Goal: Task Accomplishment & Management: Use online tool/utility

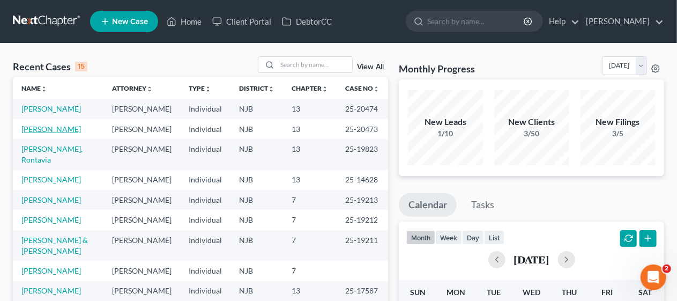
click at [52, 133] on link "[PERSON_NAME]" at bounding box center [50, 128] width 59 height 9
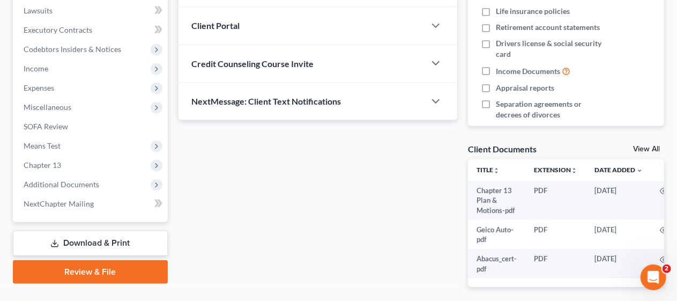
scroll to position [322, 0]
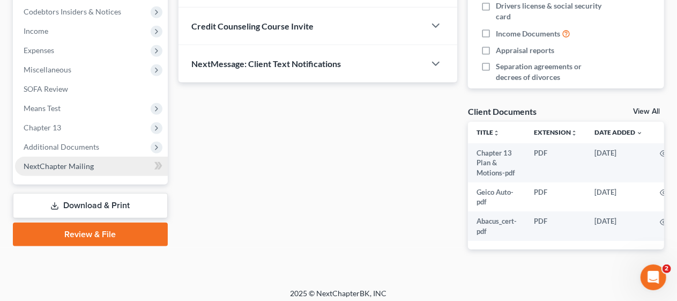
click at [114, 165] on link "NextChapter Mailing" at bounding box center [91, 165] width 153 height 19
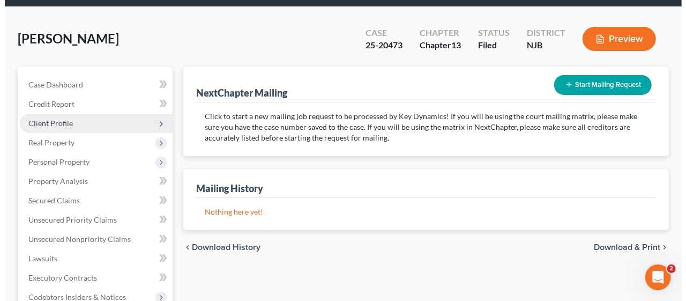
scroll to position [54, 0]
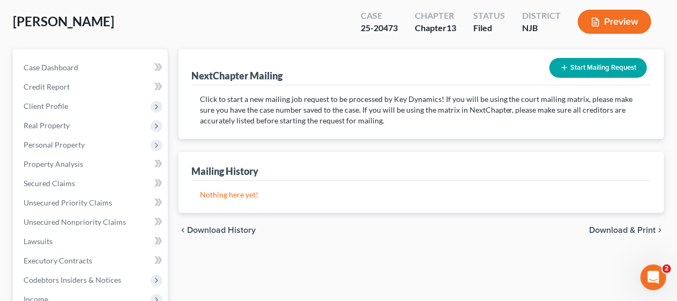
click at [594, 64] on button "Start Mailing Request" at bounding box center [598, 68] width 98 height 20
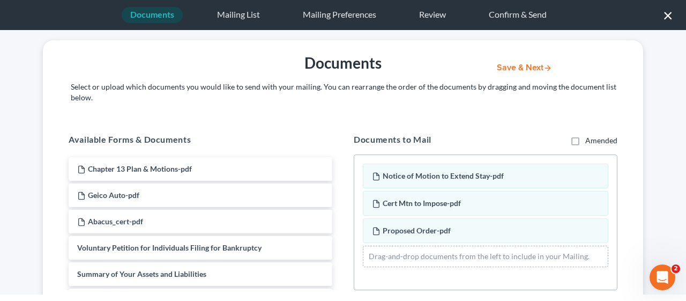
scroll to position [0, 0]
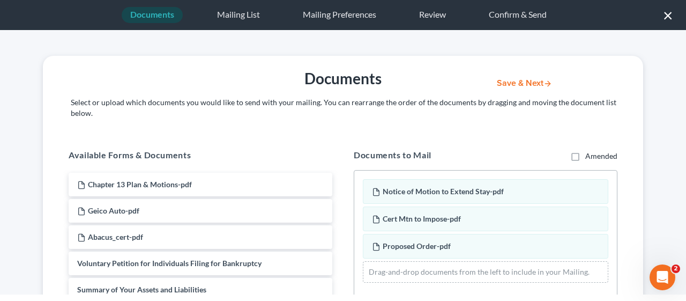
click at [517, 82] on button "Save & Next" at bounding box center [524, 83] width 72 height 9
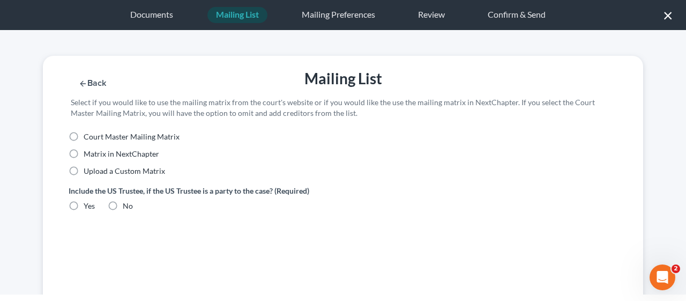
click at [84, 134] on label "Court Master Mailing Matrix" at bounding box center [132, 136] width 96 height 11
click at [88, 134] on input "Court Master Mailing Matrix" at bounding box center [91, 134] width 7 height 7
radio input "true"
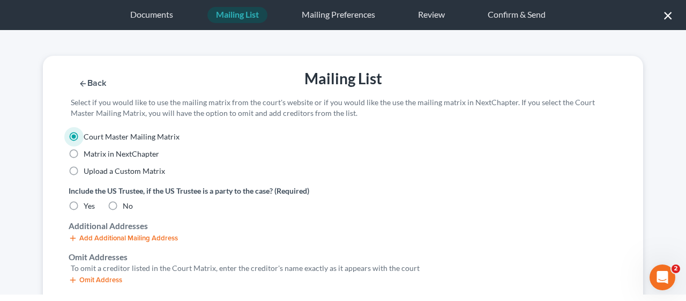
click at [123, 205] on label "No" at bounding box center [128, 205] width 10 height 11
click at [127, 205] on input "No" at bounding box center [130, 203] width 7 height 7
radio input "true"
click at [297, 221] on div "Additional Addresses" at bounding box center [343, 226] width 549 height 12
click at [512, 81] on button "Save & Next" at bounding box center [524, 83] width 72 height 9
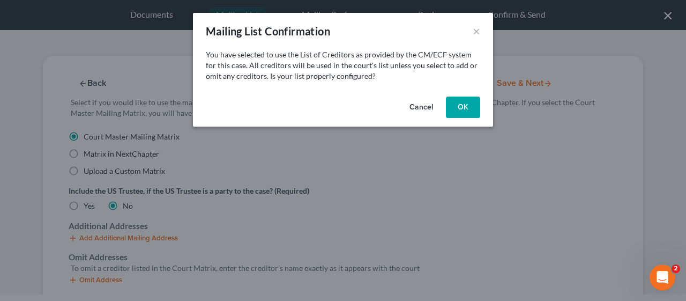
click at [464, 103] on button "OK" at bounding box center [463, 106] width 34 height 21
select select "33"
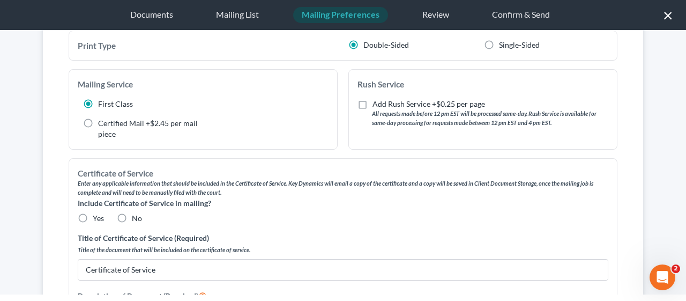
scroll to position [107, 0]
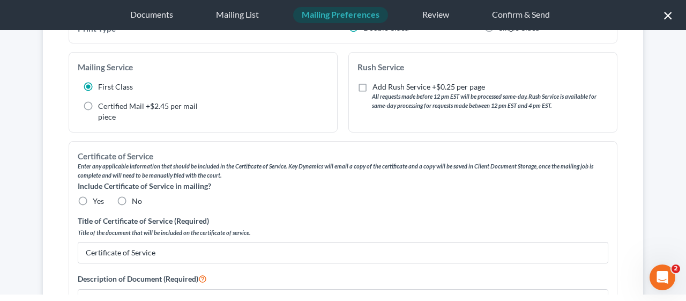
click at [132, 200] on label "No" at bounding box center [137, 201] width 10 height 11
click at [136, 200] on input "No" at bounding box center [139, 199] width 7 height 7
radio input "true"
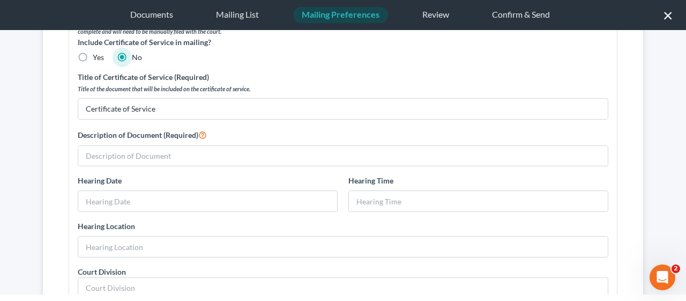
scroll to position [268, 0]
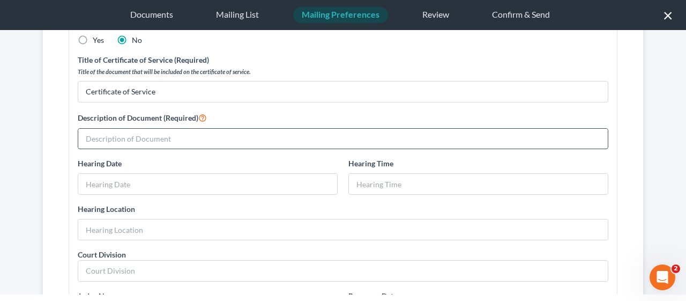
click at [85, 138] on input "text" at bounding box center [342, 139] width 529 height 20
type input "Notice of Motion to Impose Automatic Stay, Certification of Debtor, Proposed Or…"
click at [84, 179] on input "text" at bounding box center [207, 184] width 259 height 20
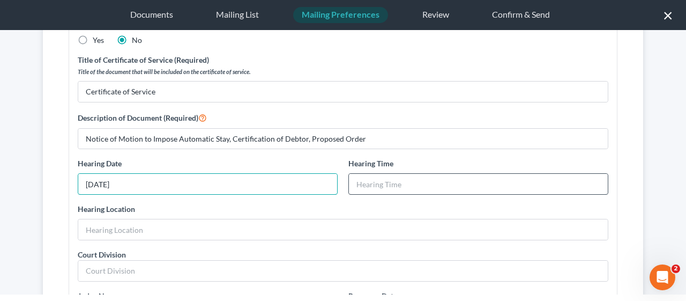
type input "[DATE]"
click at [349, 180] on input "text" at bounding box center [478, 184] width 259 height 20
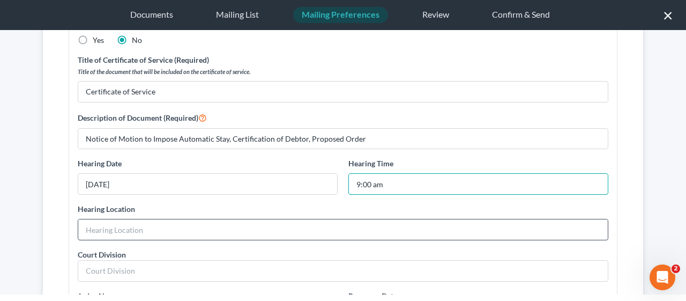
type input "9:00 am"
click at [96, 226] on input "text" at bounding box center [342, 229] width 529 height 20
type input "T"
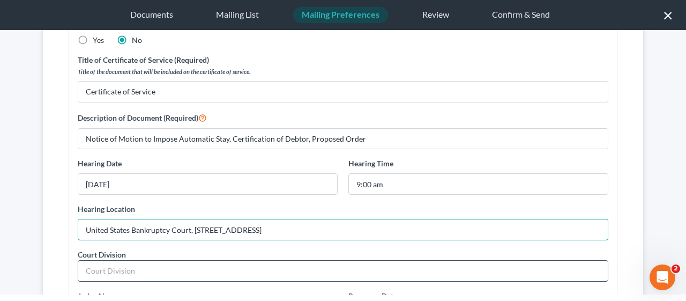
type input "United States Bankruptcy Court, [STREET_ADDRESS]"
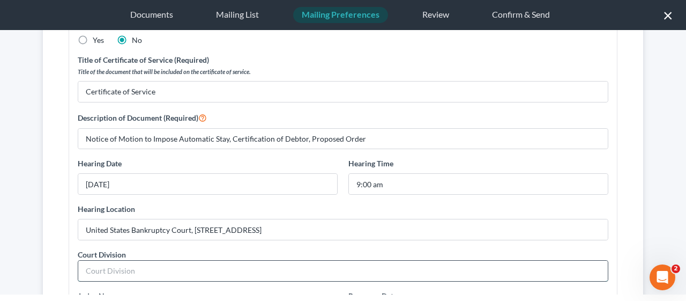
click at [89, 264] on input "text" at bounding box center [342, 270] width 529 height 20
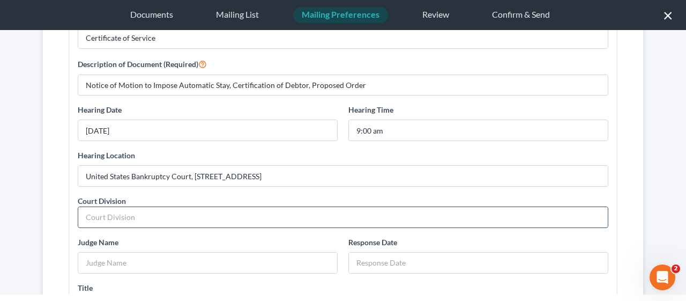
scroll to position [375, 0]
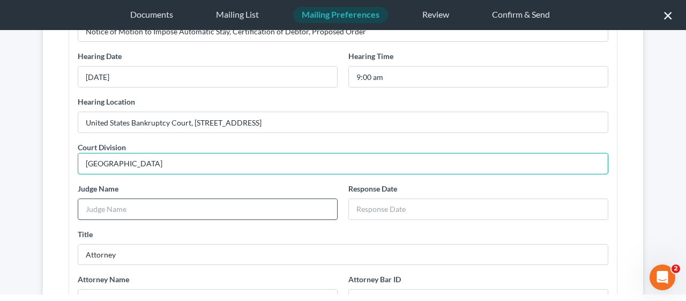
type input "[GEOGRAPHIC_DATA]"
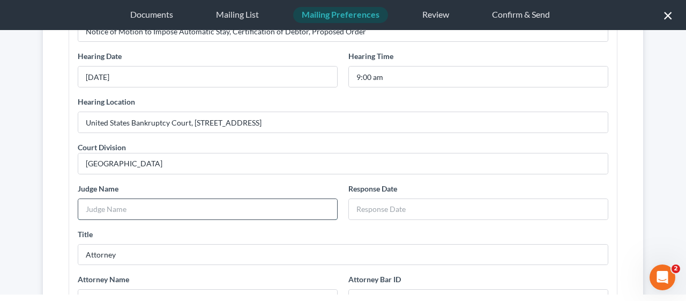
click at [101, 204] on input "text" at bounding box center [207, 209] width 259 height 20
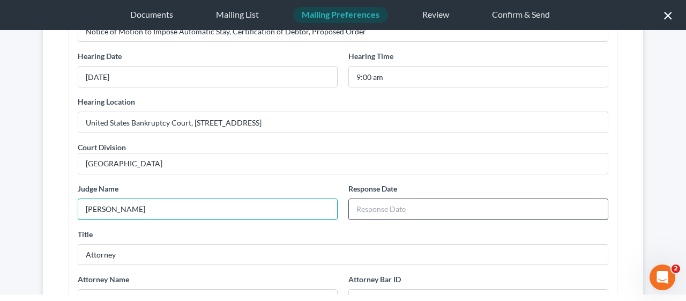
type input "[PERSON_NAME]"
click at [353, 206] on input "text" at bounding box center [478, 209] width 259 height 20
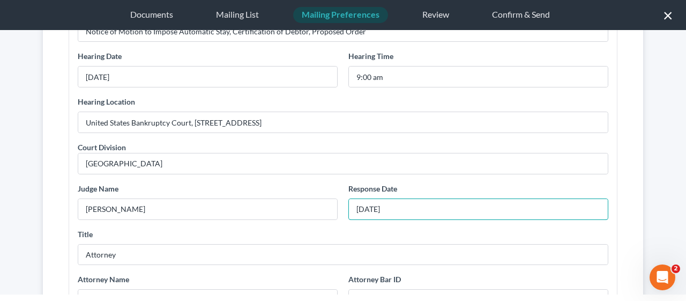
type input "[DATE]"
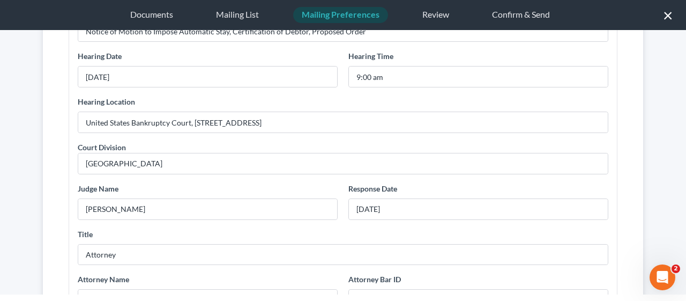
click at [273, 228] on div "Title Attorney" at bounding box center [342, 246] width 541 height 37
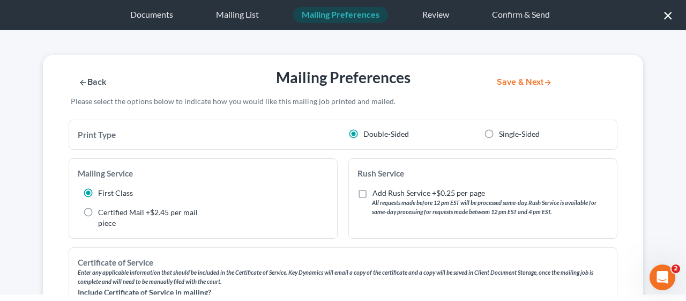
scroll to position [0, 0]
click at [511, 81] on button "Save & Next" at bounding box center [524, 83] width 72 height 9
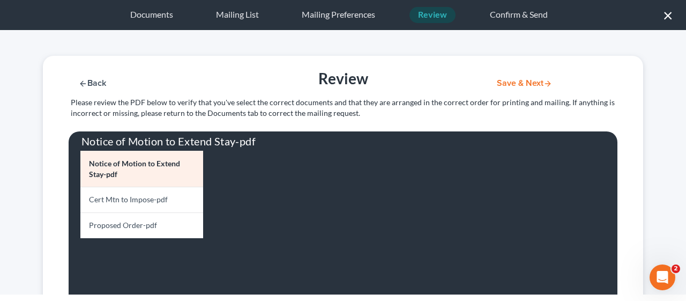
click at [518, 84] on button "Save & Next" at bounding box center [524, 83] width 72 height 9
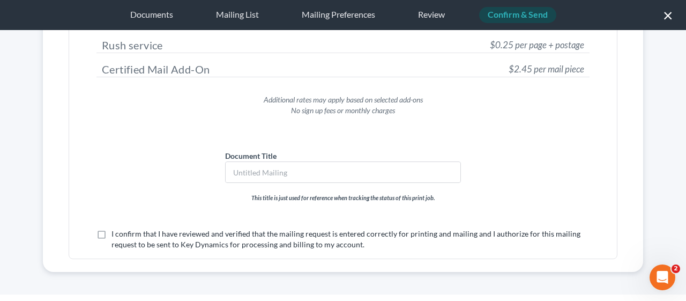
scroll to position [174, 0]
click at [237, 168] on input "text" at bounding box center [343, 170] width 235 height 20
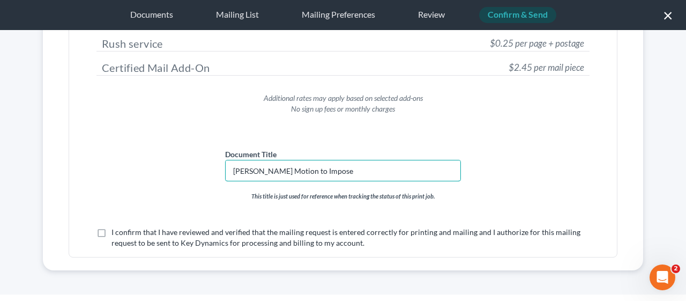
type input "[PERSON_NAME] Motion to Impose"
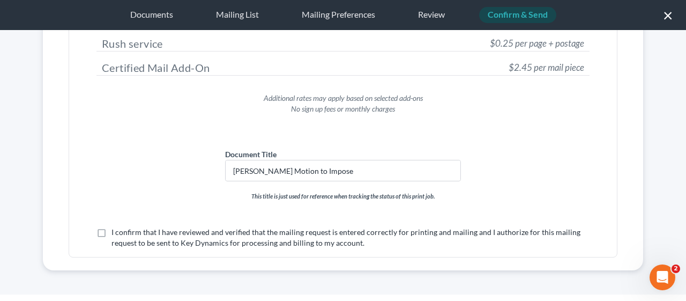
click at [161, 181] on label "This title is just used for reference when tracking the status of this print jo…" at bounding box center [342, 191] width 493 height 20
click at [111, 231] on label "I confirm that I have reviewed and verified that the mailing request is entered…" at bounding box center [350, 237] width 478 height 21
click at [116, 231] on input "I confirm that I have reviewed and verified that the mailing request is entered…" at bounding box center [119, 230] width 7 height 7
checkbox input "true"
click at [147, 202] on div "I confirm that I have reviewed and verified that the mailing request is entered…" at bounding box center [342, 224] width 493 height 47
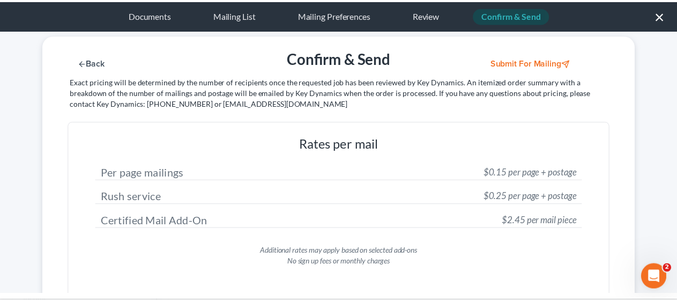
scroll to position [0, 0]
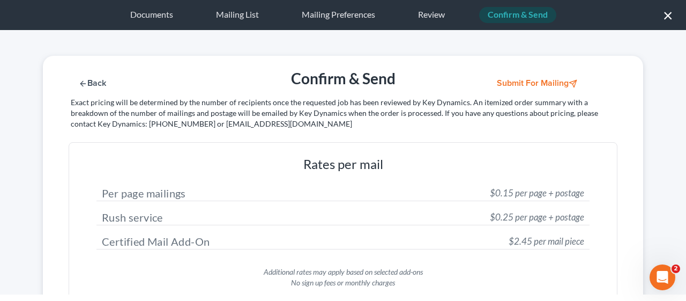
click at [518, 80] on button "Submit for Mailing" at bounding box center [538, 83] width 100 height 9
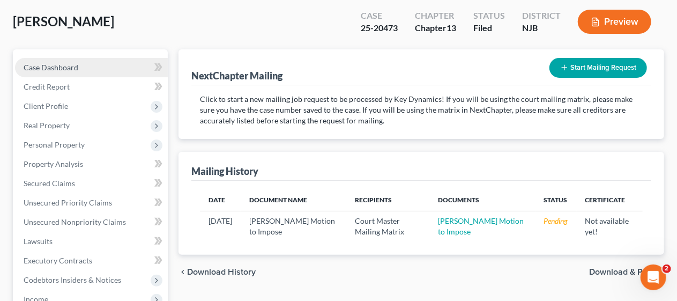
click at [91, 63] on link "Case Dashboard" at bounding box center [91, 67] width 153 height 19
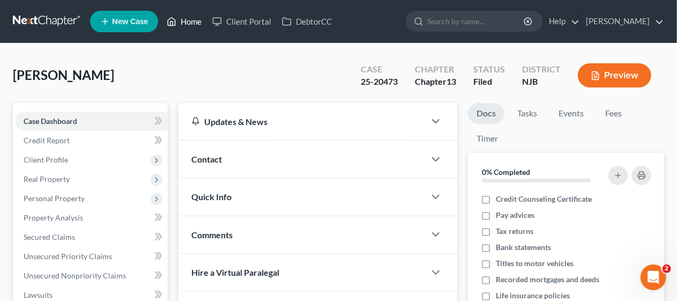
click at [188, 21] on link "Home" at bounding box center [184, 21] width 46 height 19
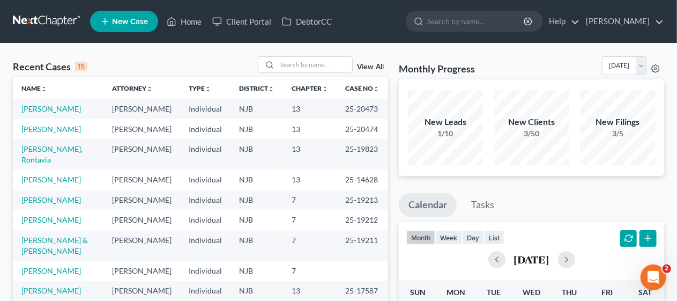
click at [165, 57] on div "Recent Cases 15 View All" at bounding box center [200, 66] width 375 height 21
